Goal: Task Accomplishment & Management: Complete application form

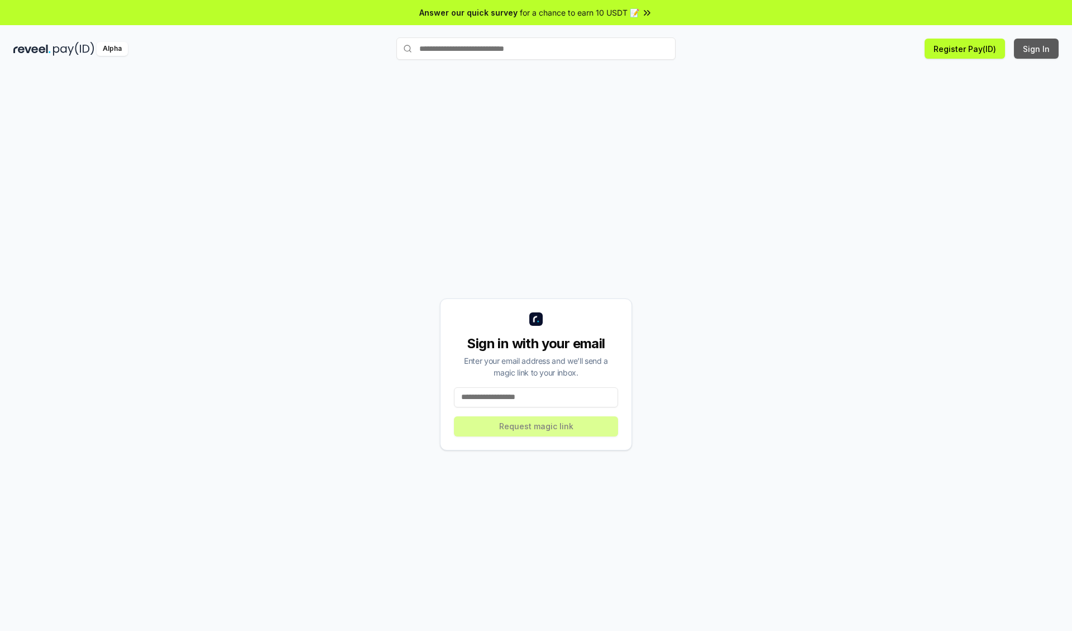
click at [1037, 49] on button "Sign In" at bounding box center [1036, 49] width 45 height 20
type input "**********"
click at [536, 426] on button "Request magic link" at bounding box center [536, 426] width 164 height 20
